Goal: Navigation & Orientation: Find specific page/section

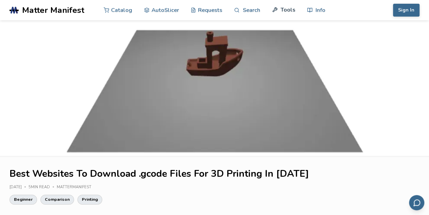
click at [288, 11] on link "Tools" at bounding box center [283, 10] width 23 height 20
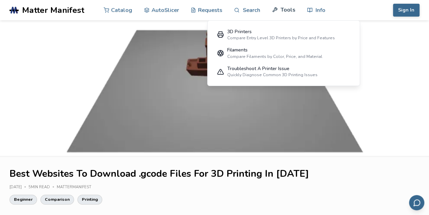
click at [282, 9] on link "Tools" at bounding box center [283, 10] width 23 height 20
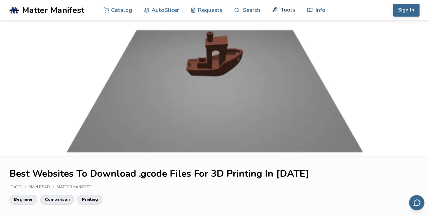
click at [281, 9] on link "Tools" at bounding box center [283, 10] width 23 height 20
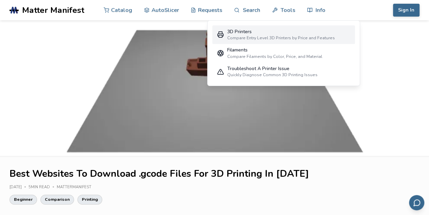
click at [245, 34] on div "3D Printers" at bounding box center [281, 31] width 108 height 5
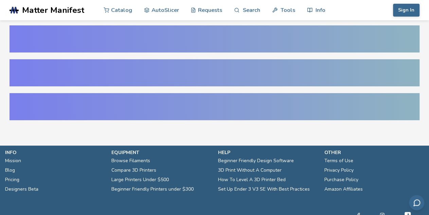
select select "**********"
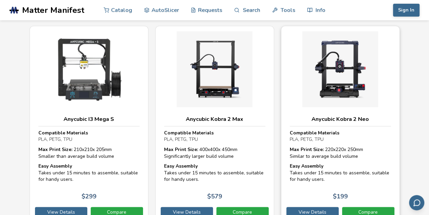
scroll to position [494, 0]
